Goal: Navigation & Orientation: Find specific page/section

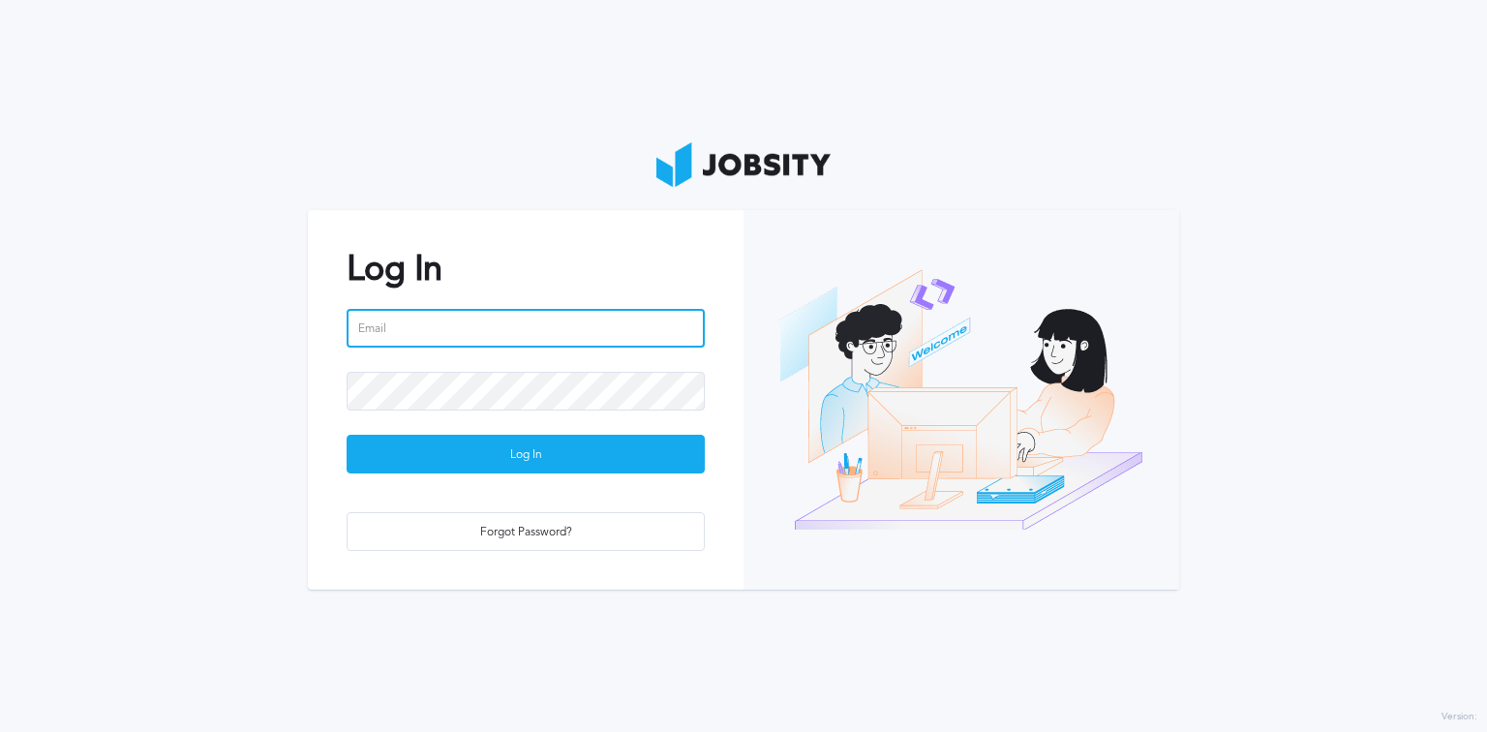
click at [476, 335] on input "email" at bounding box center [526, 328] width 358 height 39
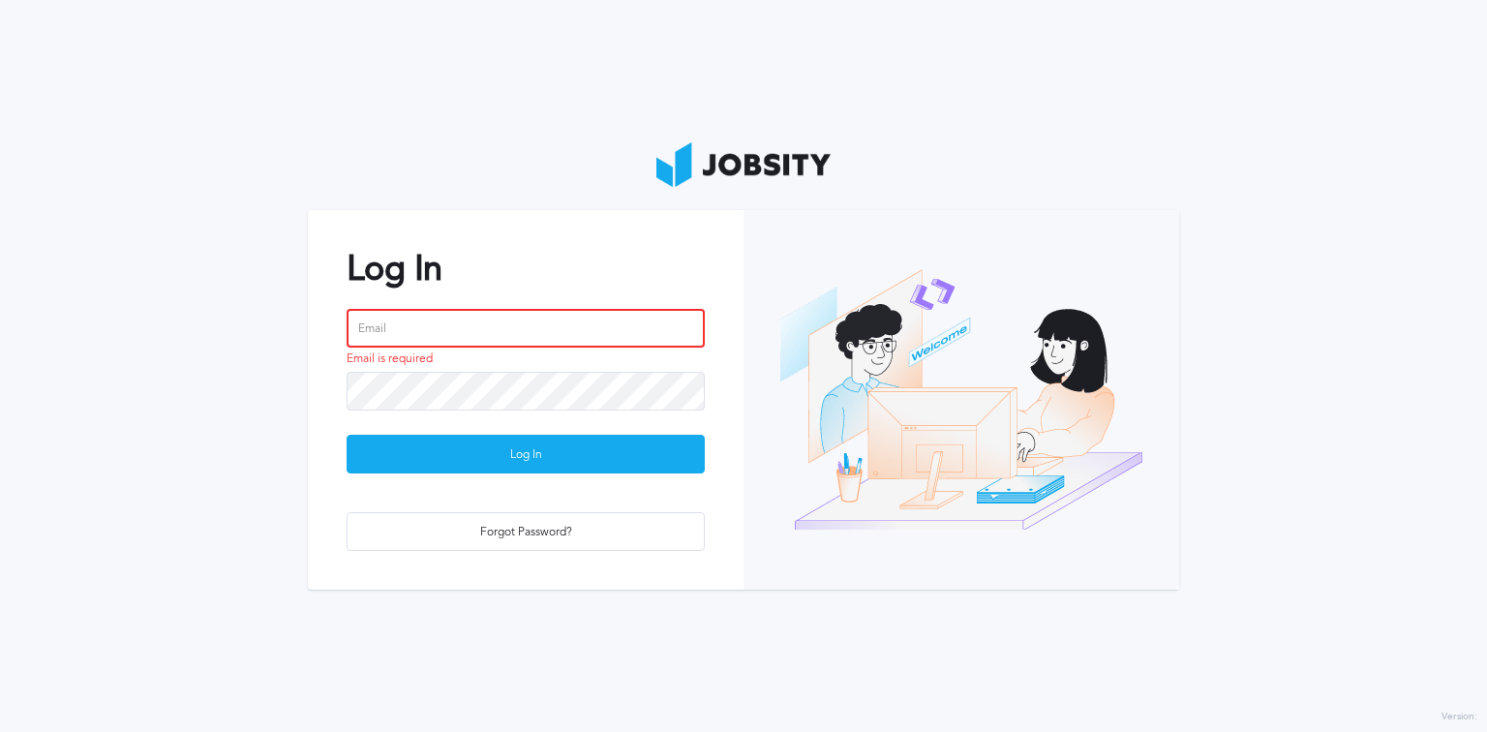
type input "[EMAIL_ADDRESS][PERSON_NAME][DOMAIN_NAME]"
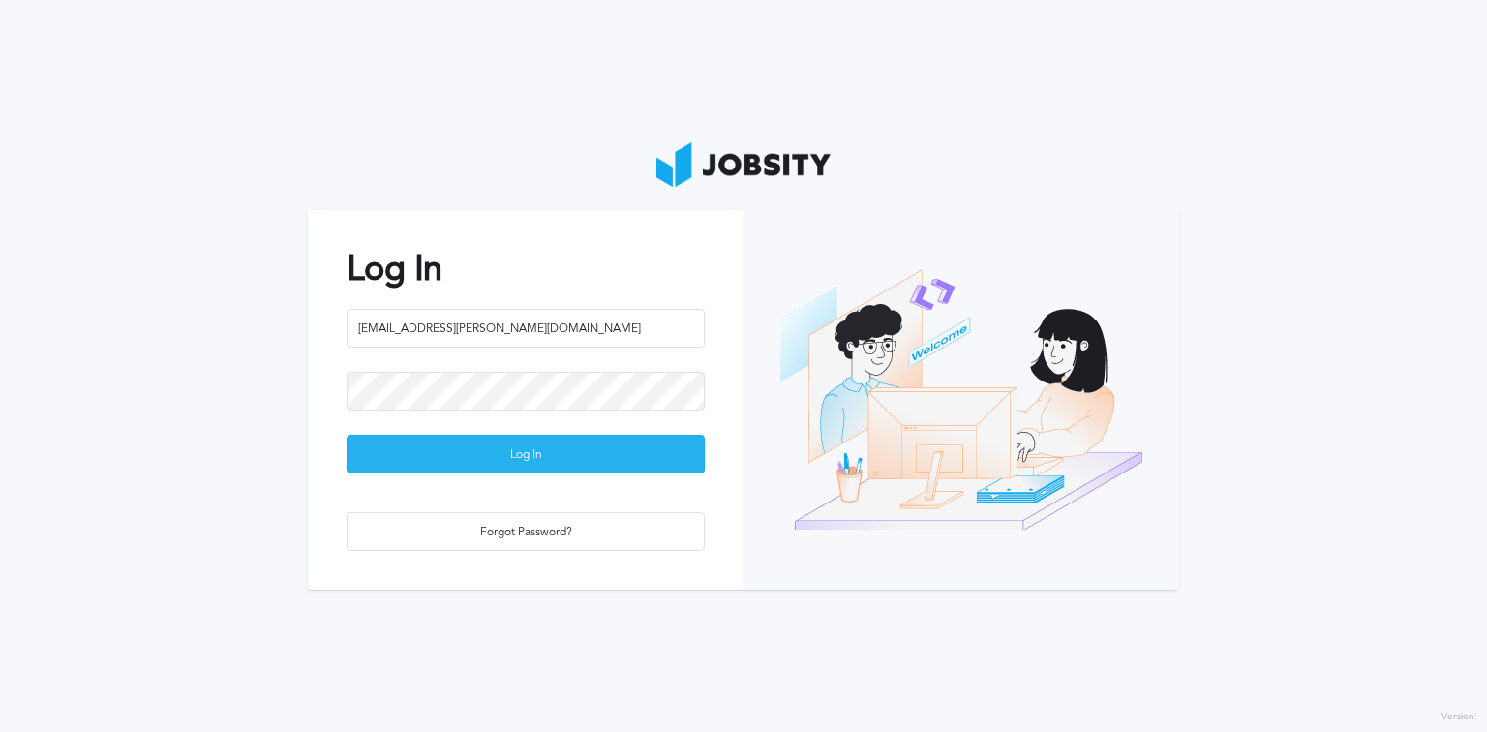
click at [590, 463] on div "Log In" at bounding box center [526, 455] width 356 height 39
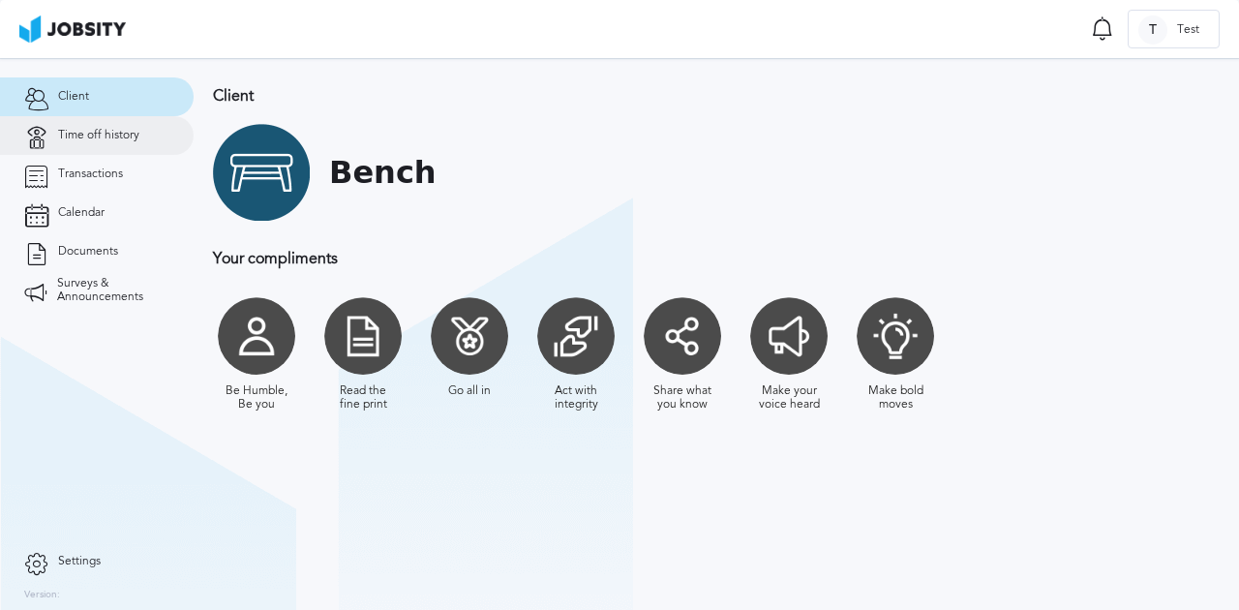
click at [137, 132] on span "Time off history" at bounding box center [98, 136] width 81 height 14
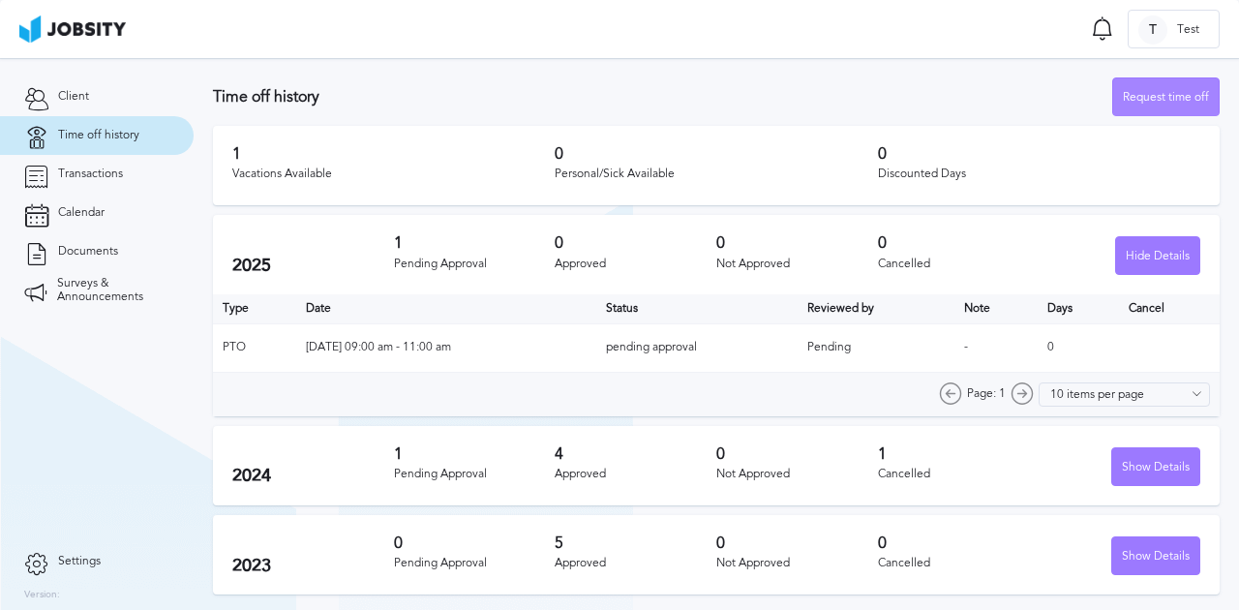
click at [1143, 105] on div "Request time off" at bounding box center [1166, 97] width 106 height 39
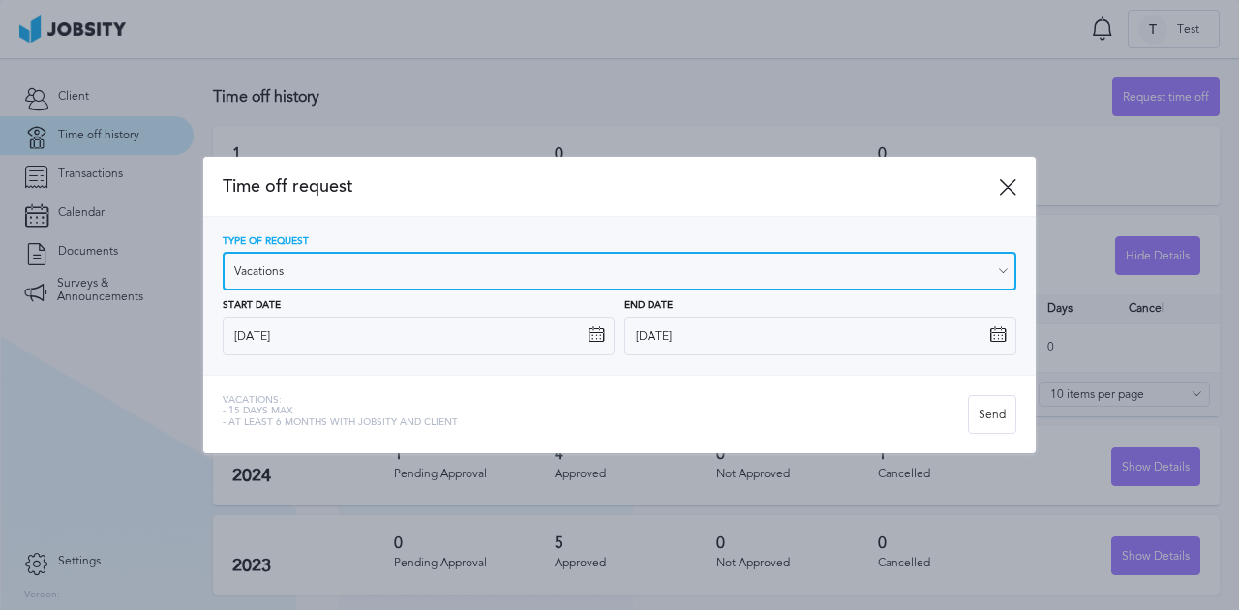
click at [296, 272] on input "Vacations" at bounding box center [620, 271] width 794 height 39
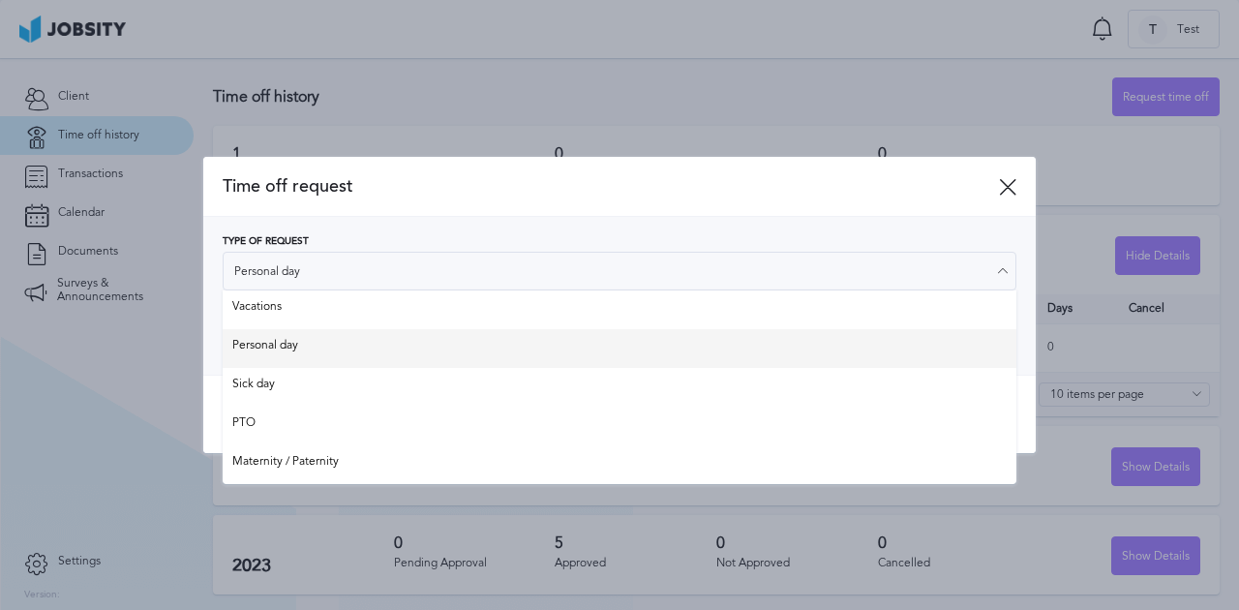
click at [344, 347] on div "Type of Request Personal day Vacations Personal day Sick day PTO Maternity / Pa…" at bounding box center [620, 295] width 794 height 119
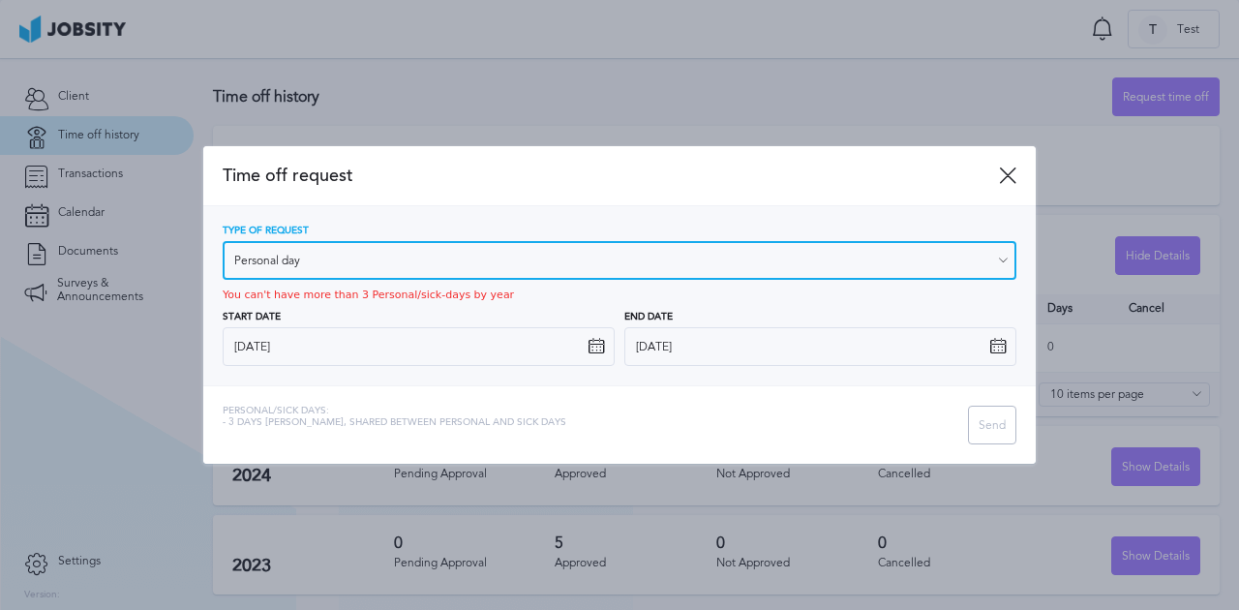
click at [398, 263] on input "Personal day" at bounding box center [620, 260] width 794 height 39
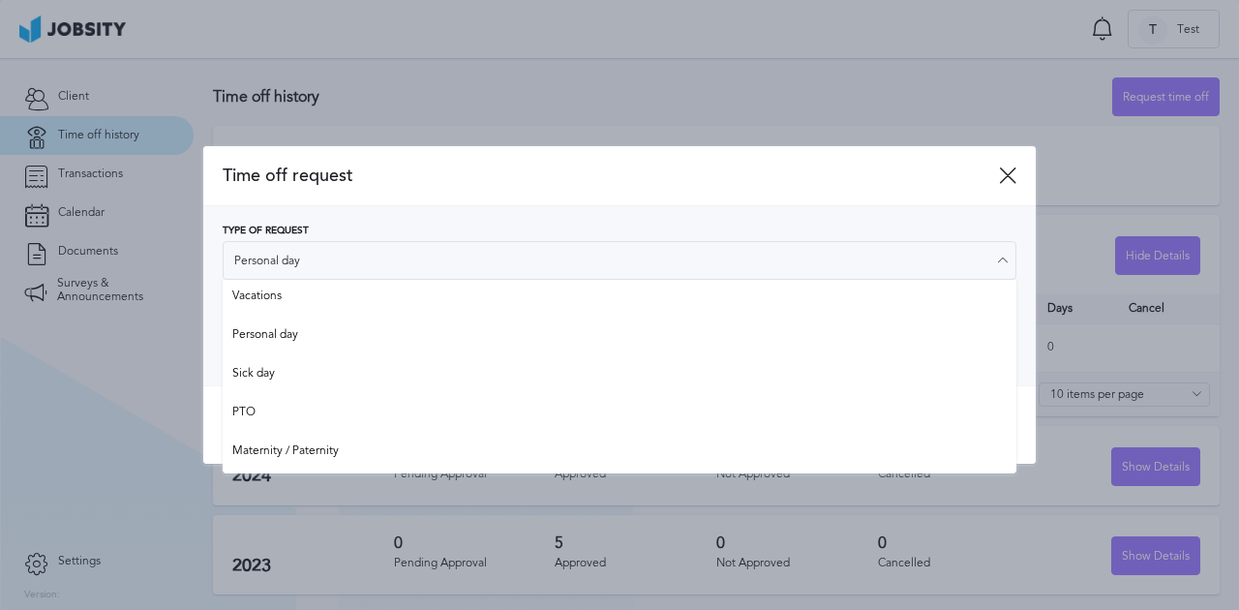
click at [445, 188] on div "Time off request" at bounding box center [619, 176] width 833 height 60
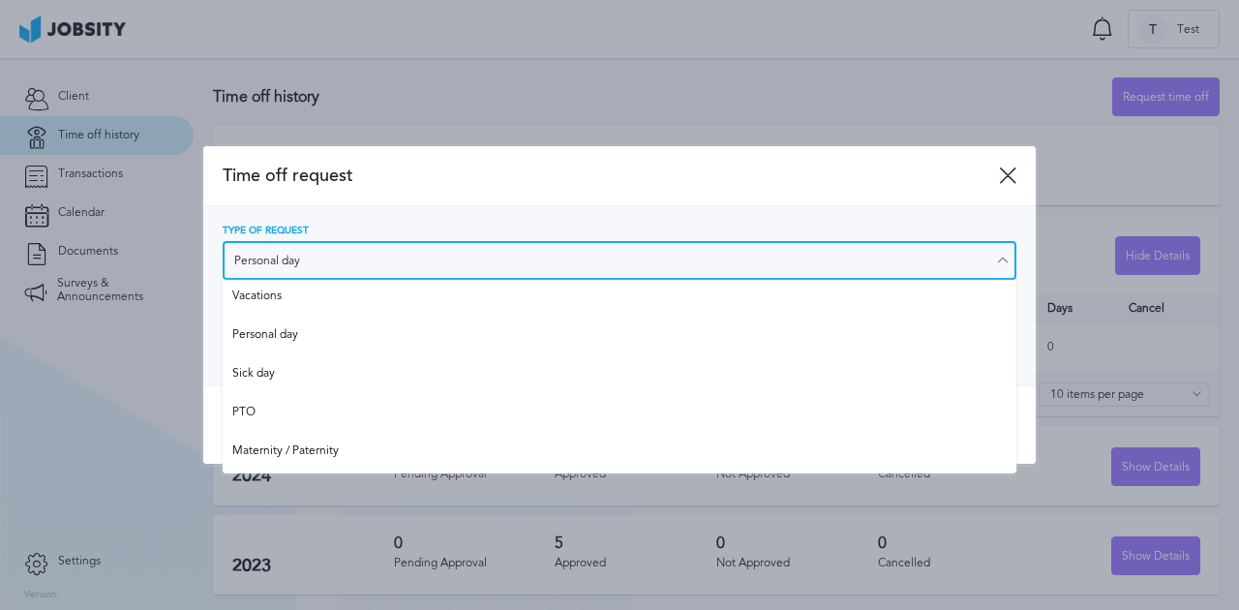
click at [347, 265] on input "Personal day" at bounding box center [620, 260] width 794 height 39
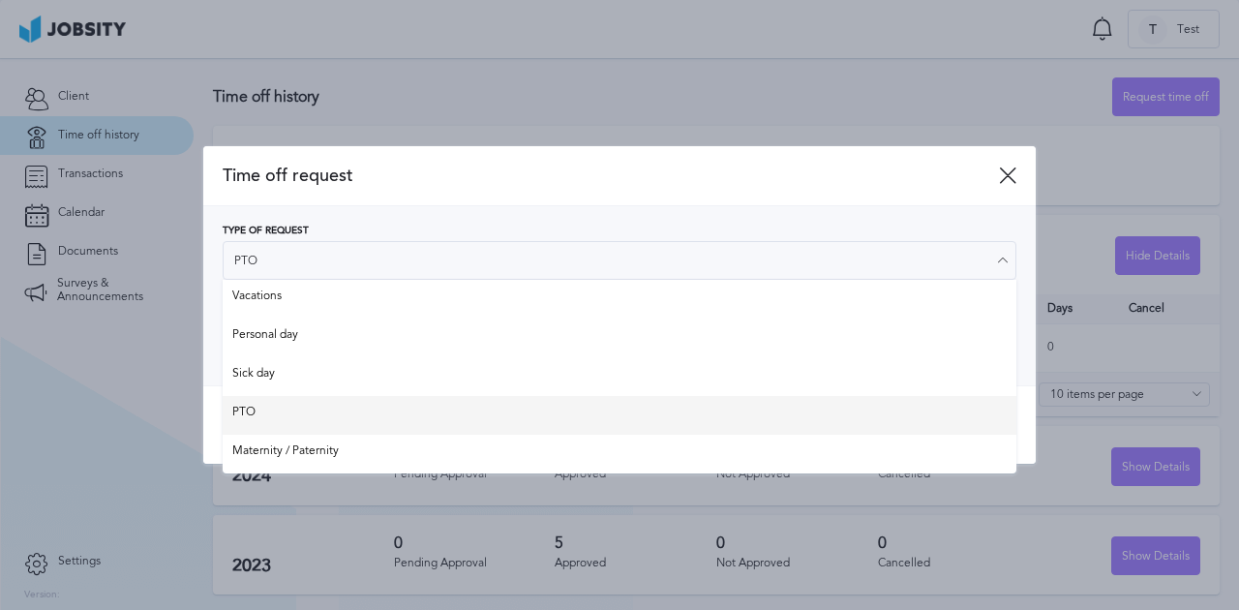
click at [353, 419] on div "Time off request Type of Request PTO Vacations Personal day Sick day PTO Matern…" at bounding box center [619, 305] width 833 height 318
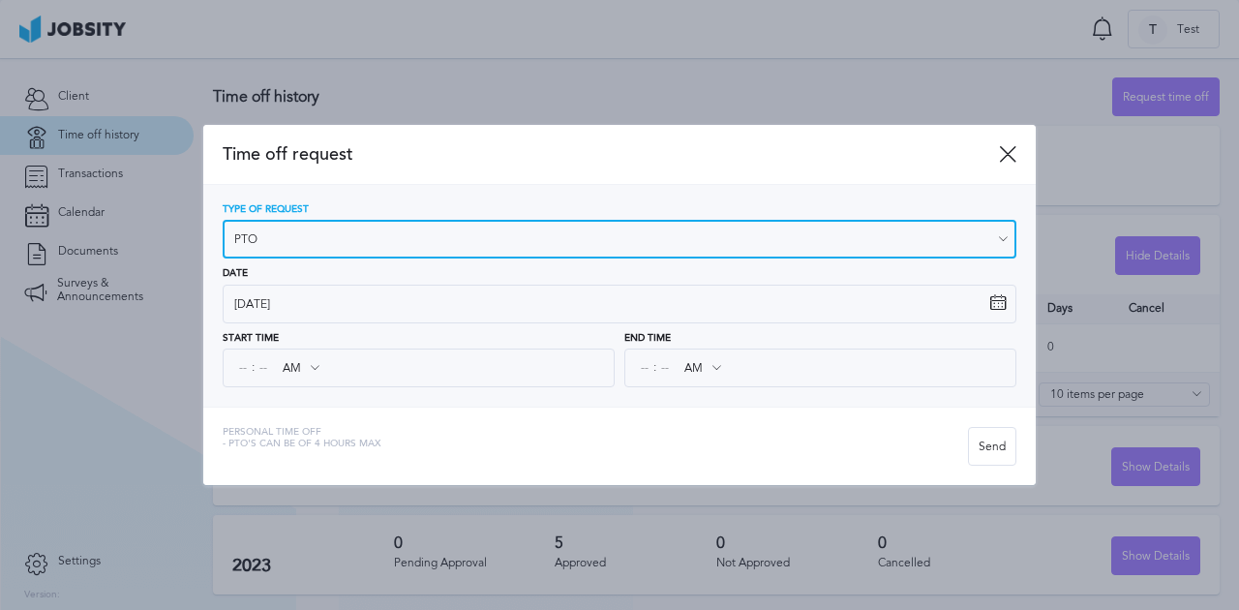
click at [402, 240] on input "PTO" at bounding box center [620, 239] width 794 height 39
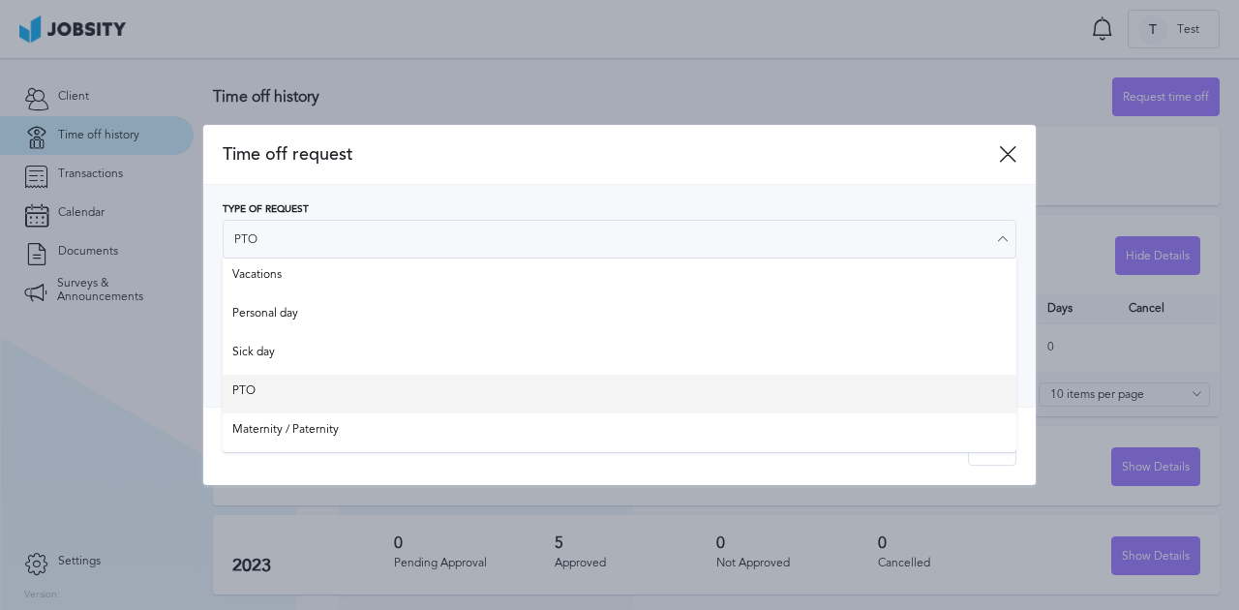
click at [368, 378] on div "Type of Request PTO Vacations Personal day Sick day PTO Maternity / Paternity D…" at bounding box center [620, 296] width 794 height 184
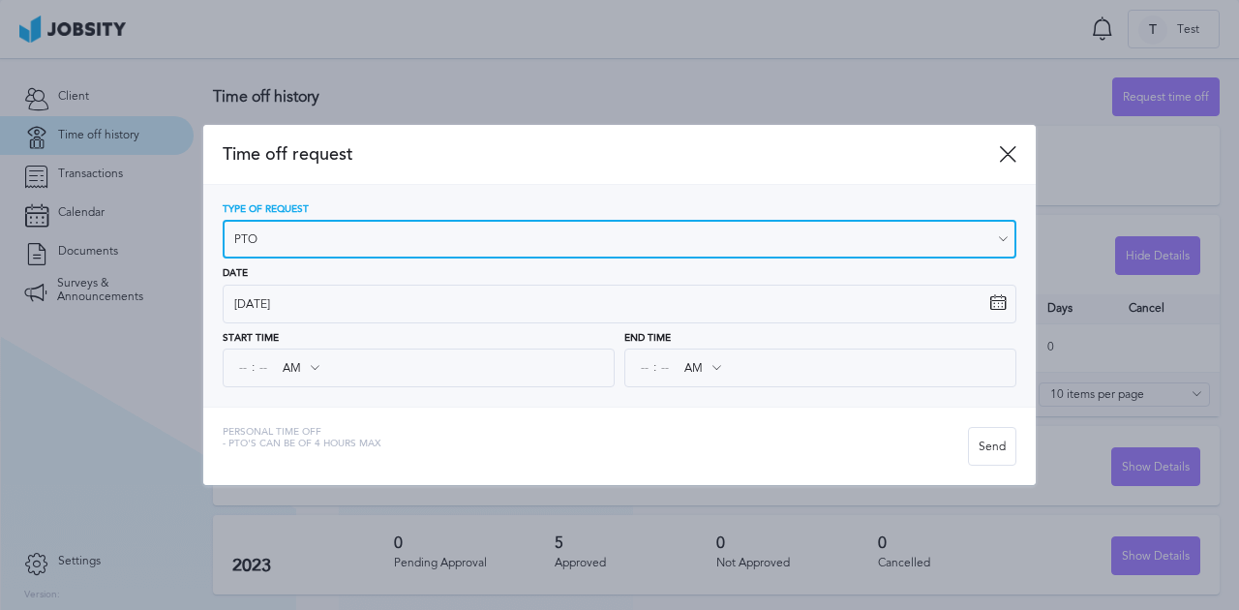
click at [316, 253] on input "PTO" at bounding box center [620, 239] width 794 height 39
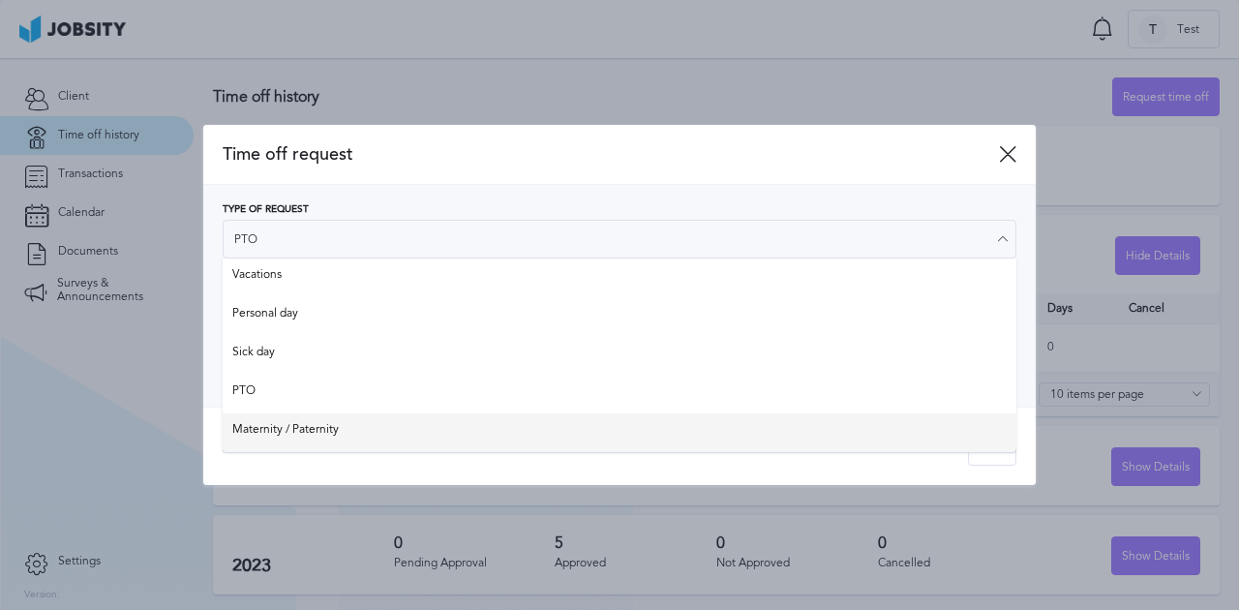
type input "Maternity / Paternity"
click at [393, 432] on div "Time off request Type of Request Maternity / Paternity Vacations Personal day S…" at bounding box center [619, 305] width 833 height 360
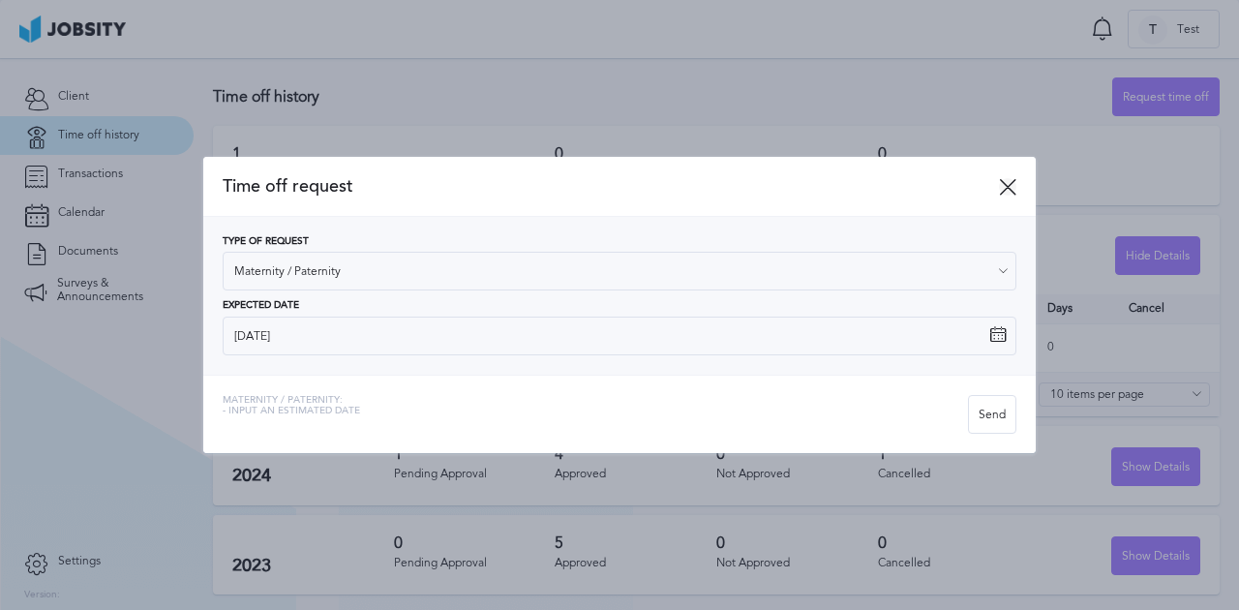
click at [1011, 185] on icon at bounding box center [1007, 186] width 17 height 17
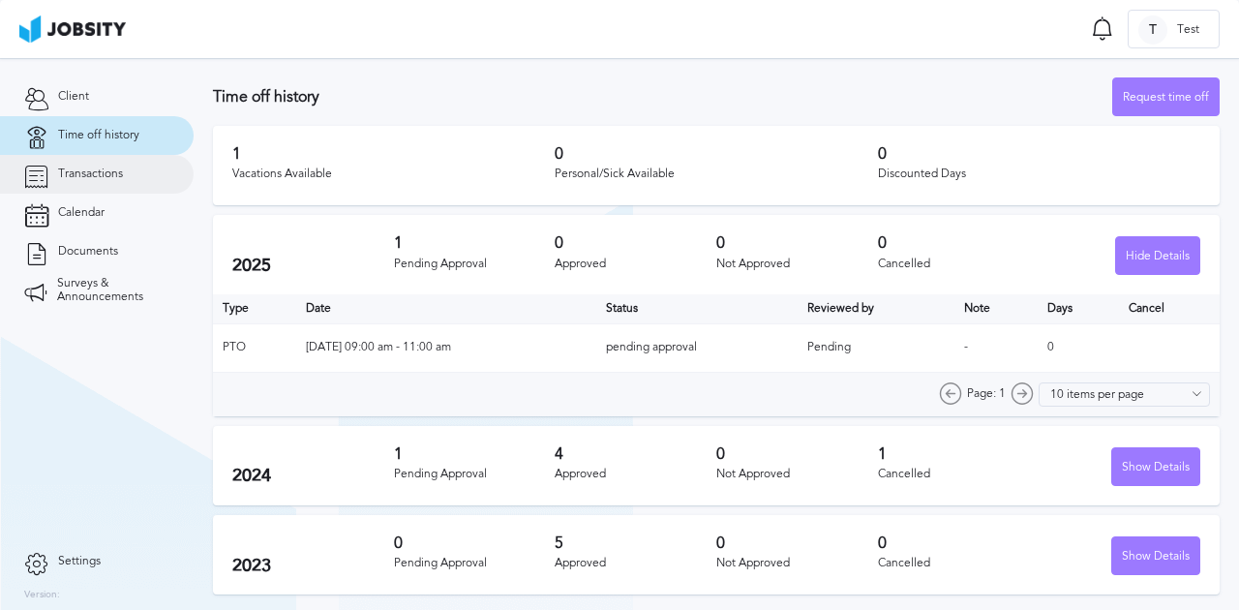
click at [128, 178] on link "Transactions" at bounding box center [97, 174] width 194 height 39
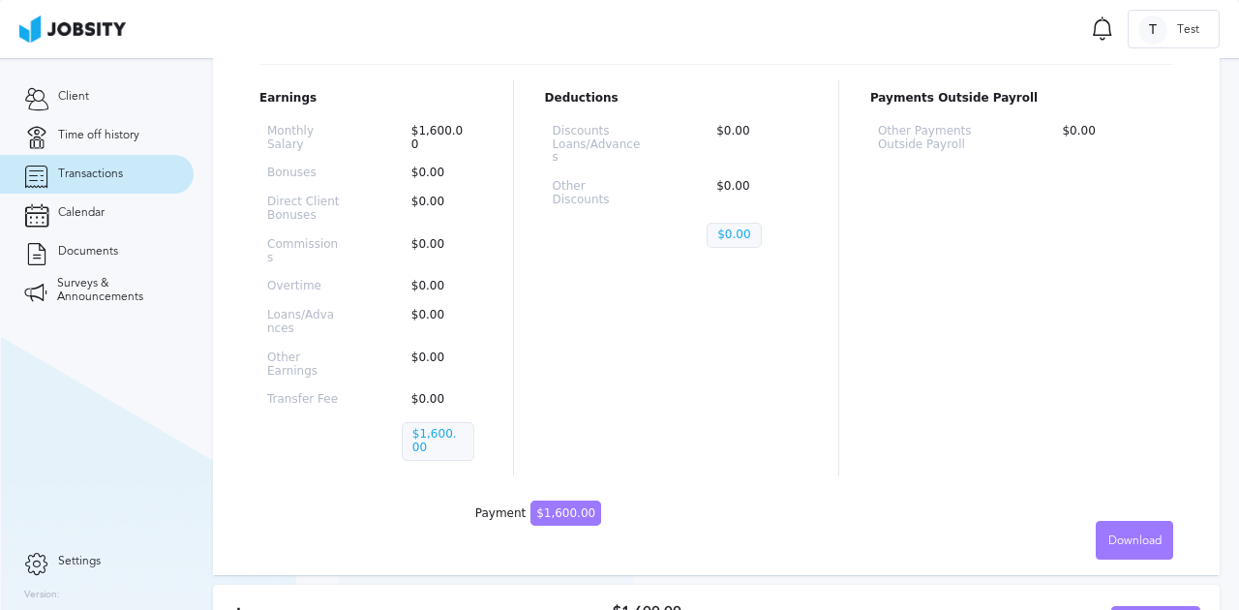
scroll to position [293, 0]
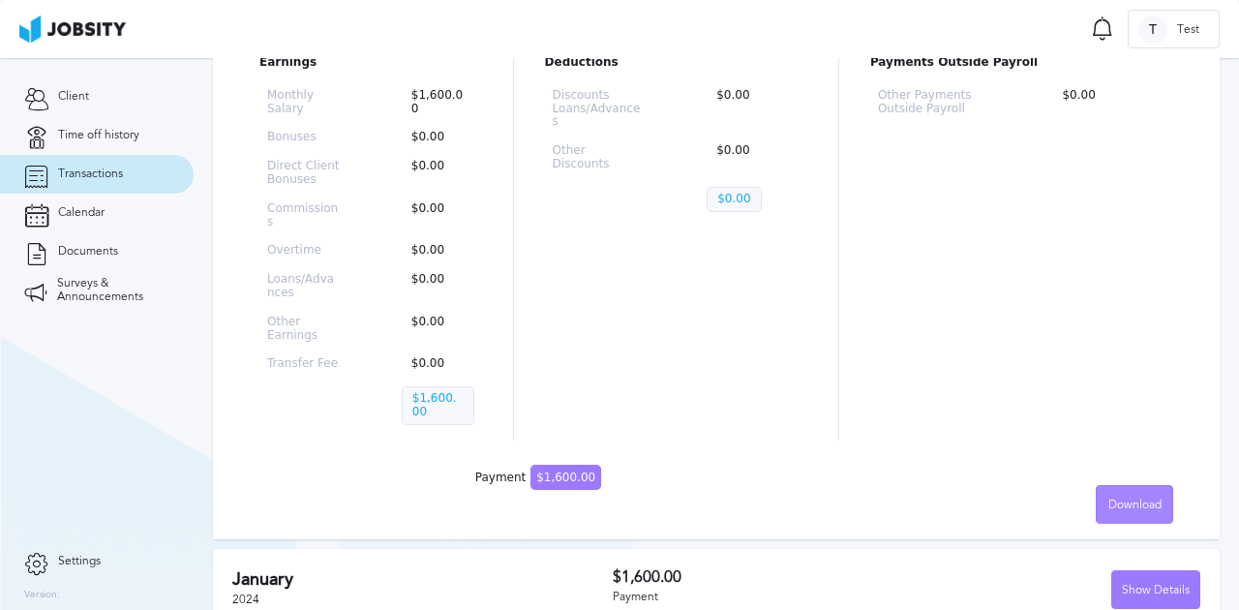
click at [1127, 499] on span "Download" at bounding box center [1135, 506] width 53 height 14
click at [891, 396] on div "English Spanish" at bounding box center [619, 305] width 1239 height 610
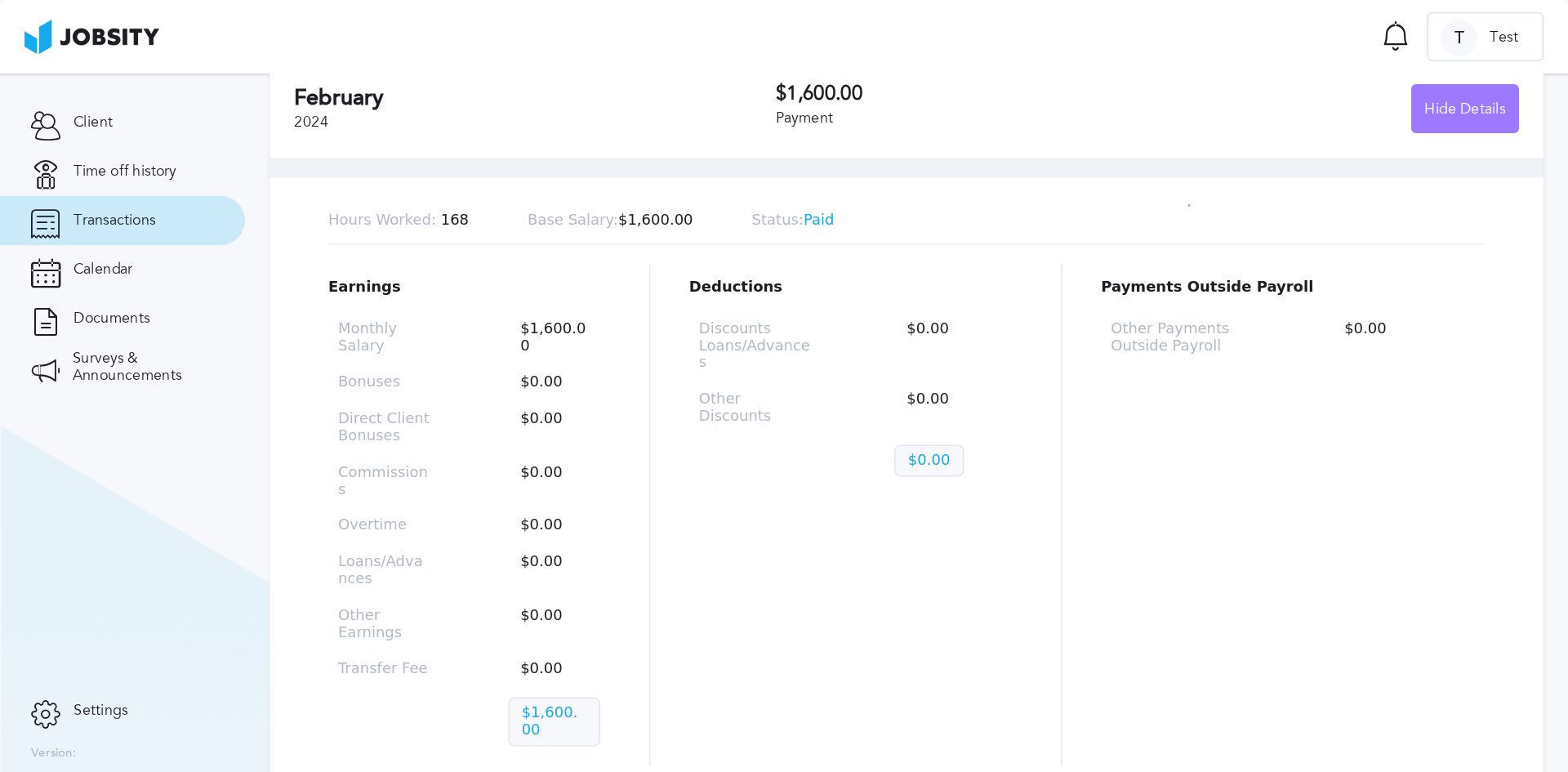
scroll to position [0, 0]
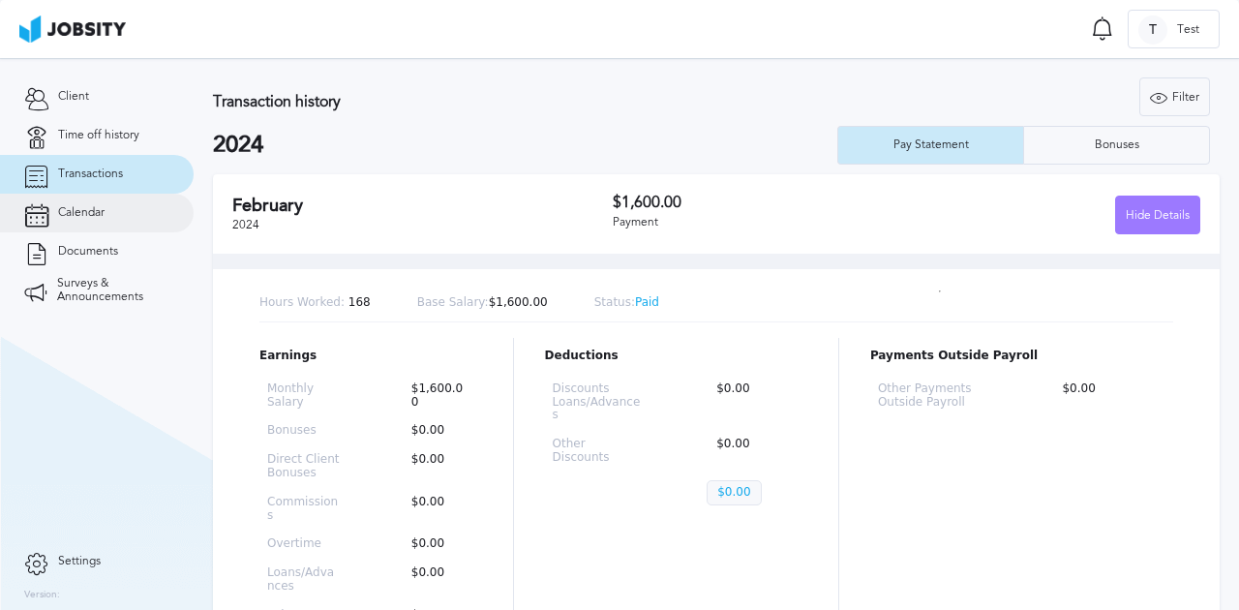
click at [145, 214] on link "Calendar" at bounding box center [97, 213] width 194 height 39
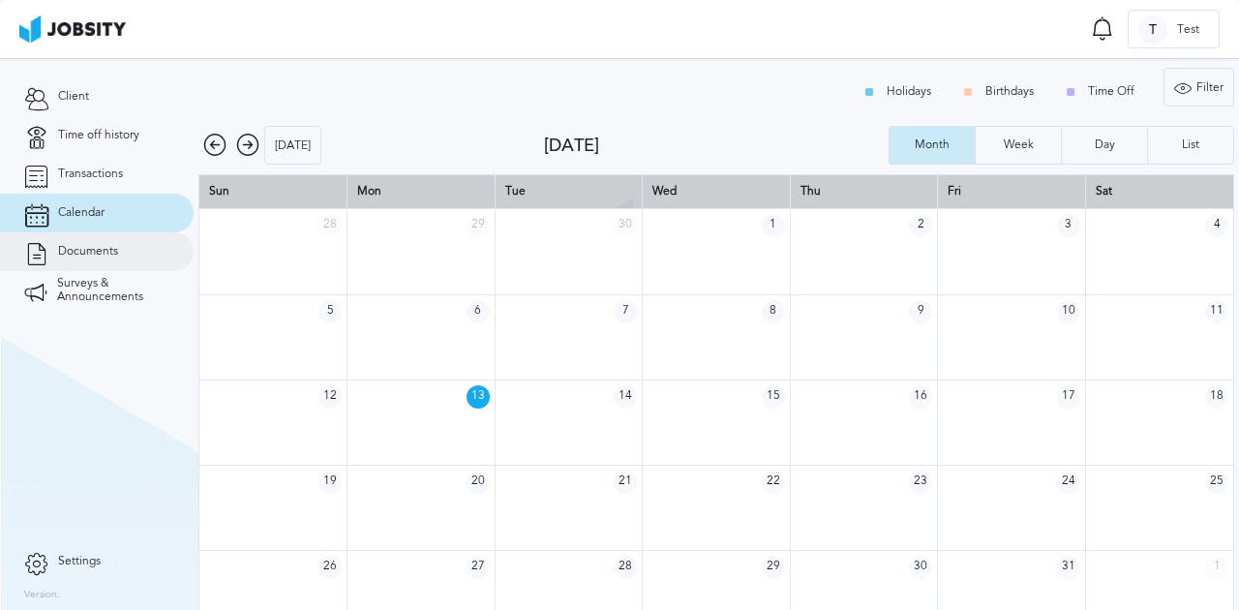
click at [142, 248] on link "Documents" at bounding box center [97, 251] width 194 height 39
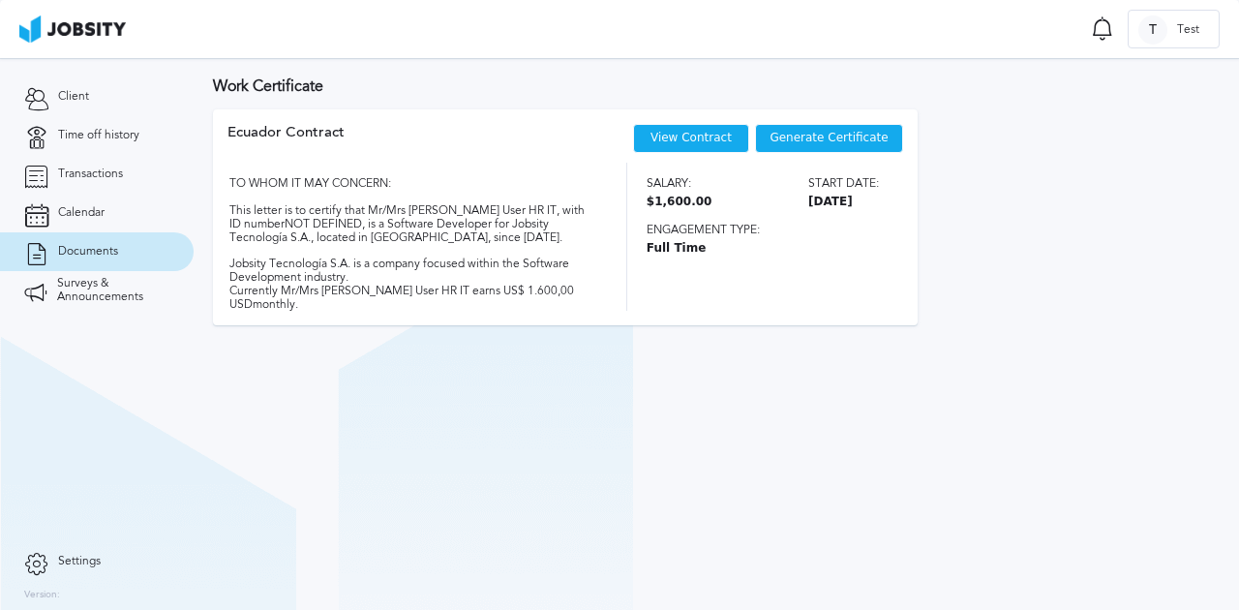
click at [837, 133] on span "Generate Certificate" at bounding box center [829, 139] width 118 height 14
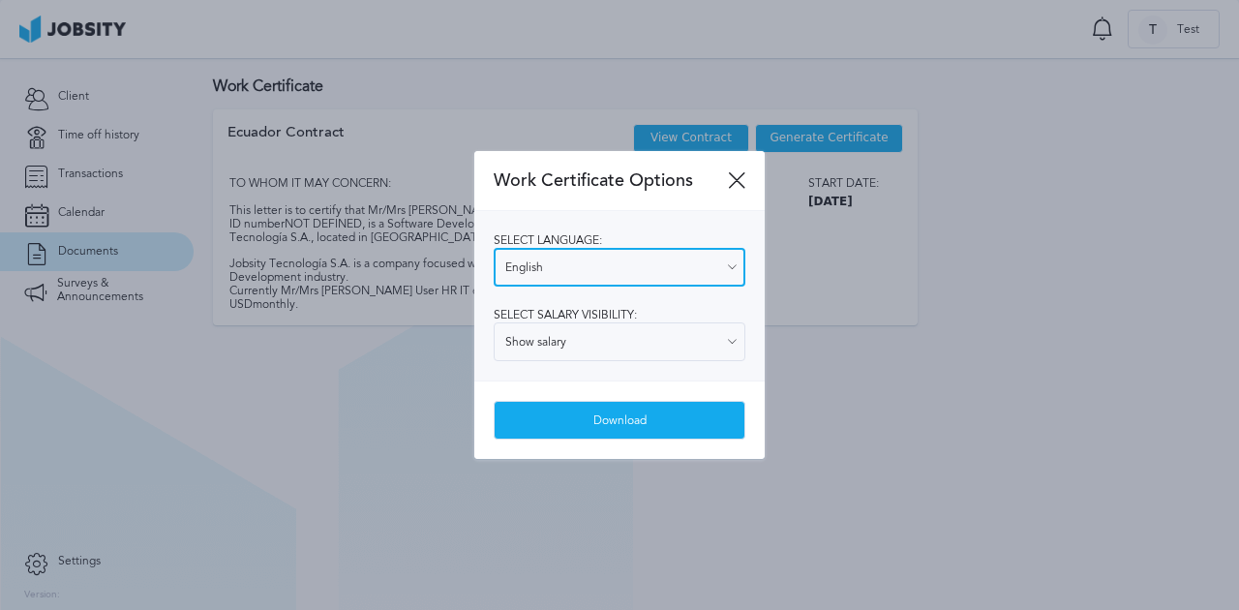
click at [629, 263] on input "English" at bounding box center [620, 267] width 252 height 39
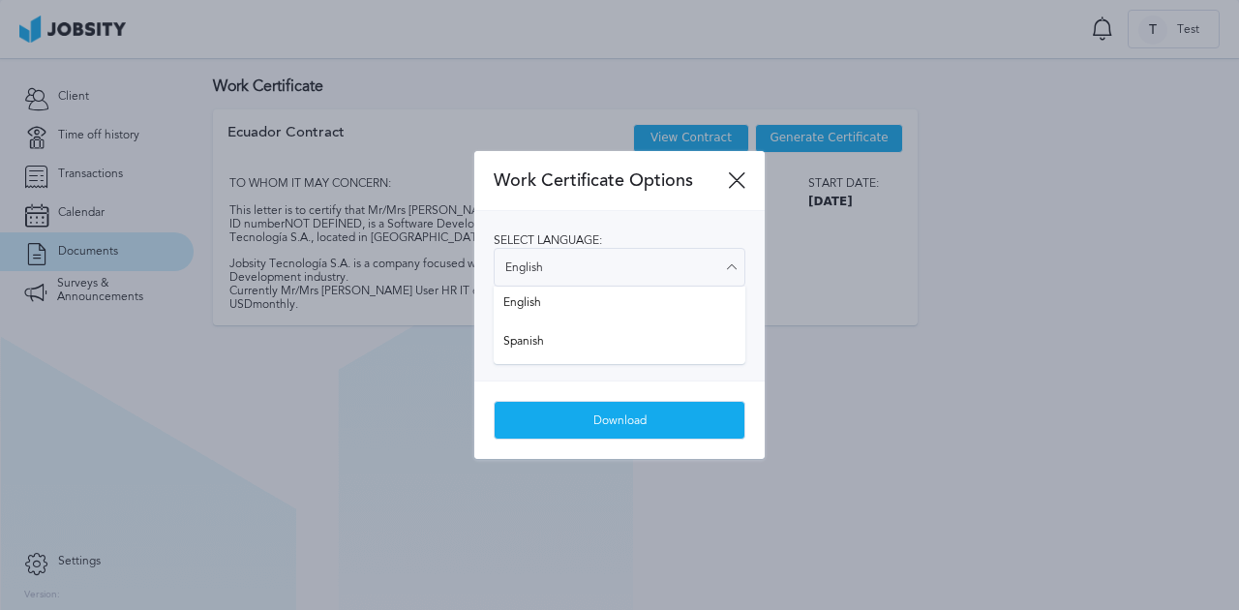
click at [607, 214] on div "Select language: English English Spanish Select salary visibility: Show salary …" at bounding box center [619, 295] width 290 height 169
click at [732, 184] on icon at bounding box center [736, 179] width 17 height 17
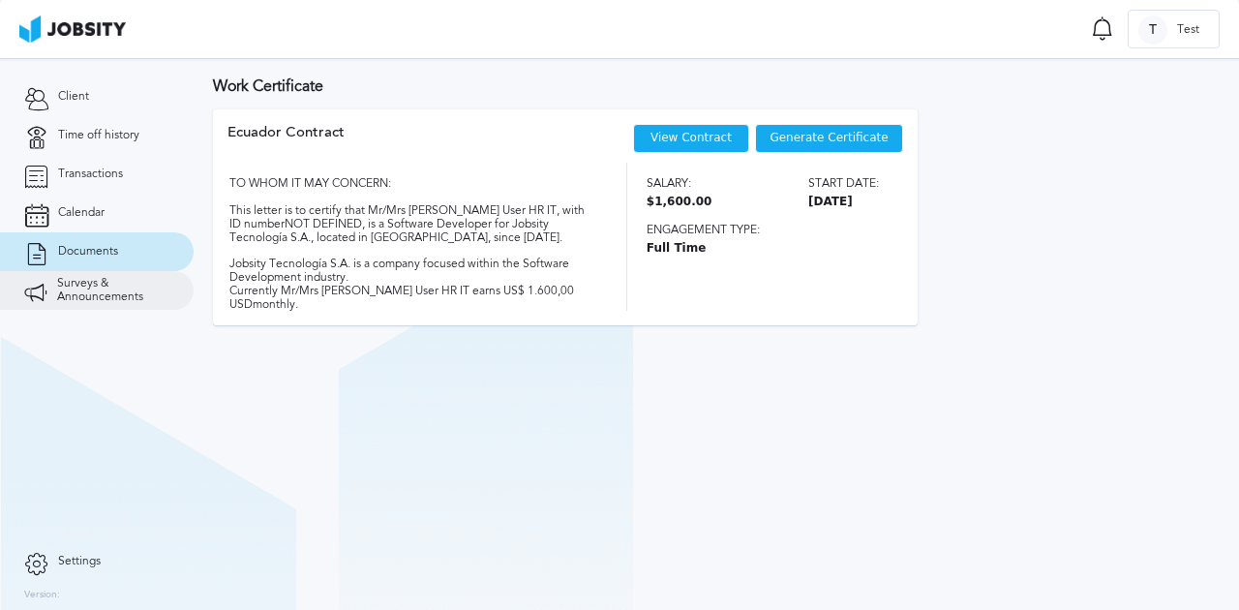
click at [161, 283] on span "Surveys & Announcements" at bounding box center [113, 290] width 112 height 27
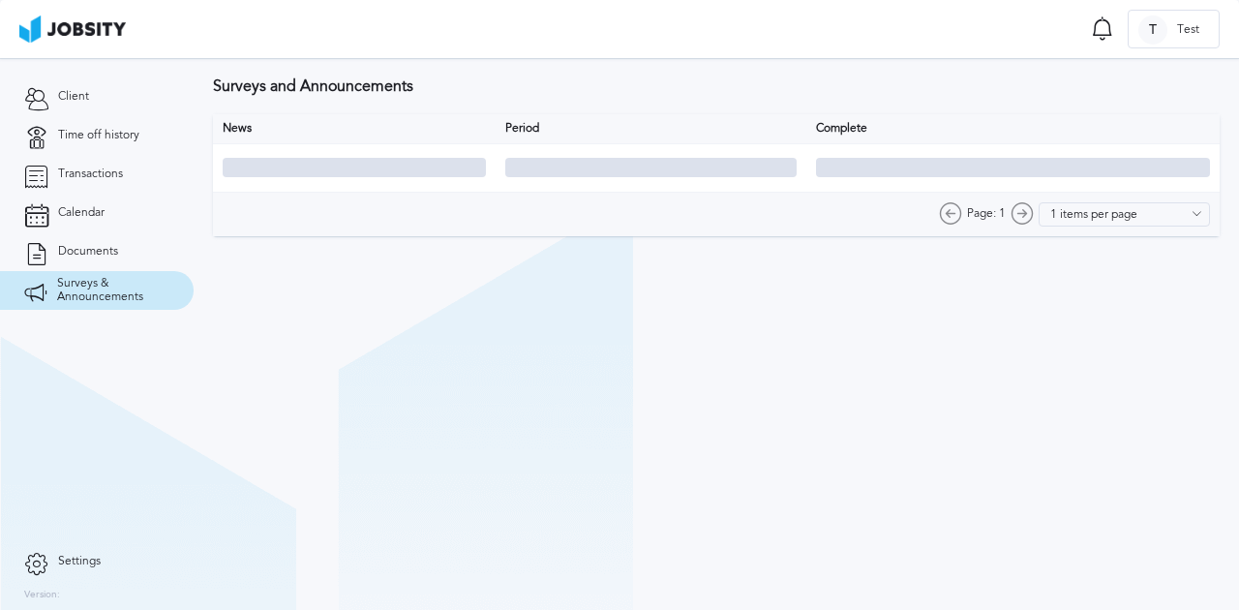
type input "10 items per page"
